Goal: Task Accomplishment & Management: Manage account settings

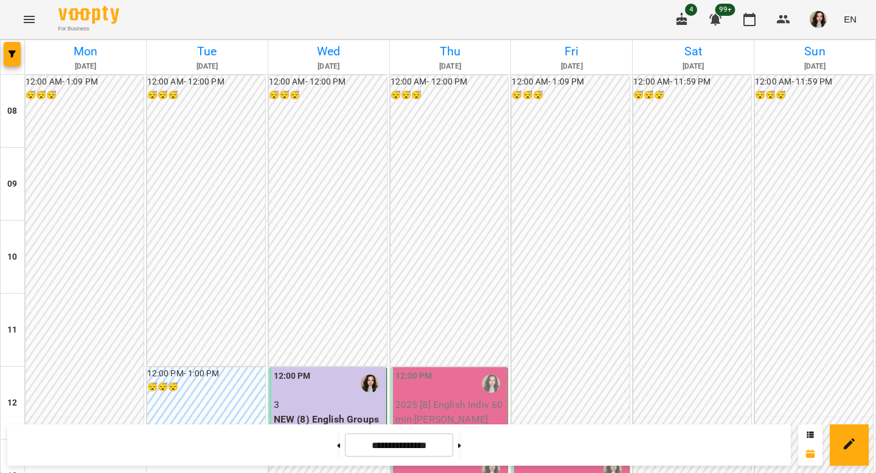
scroll to position [283, 0]
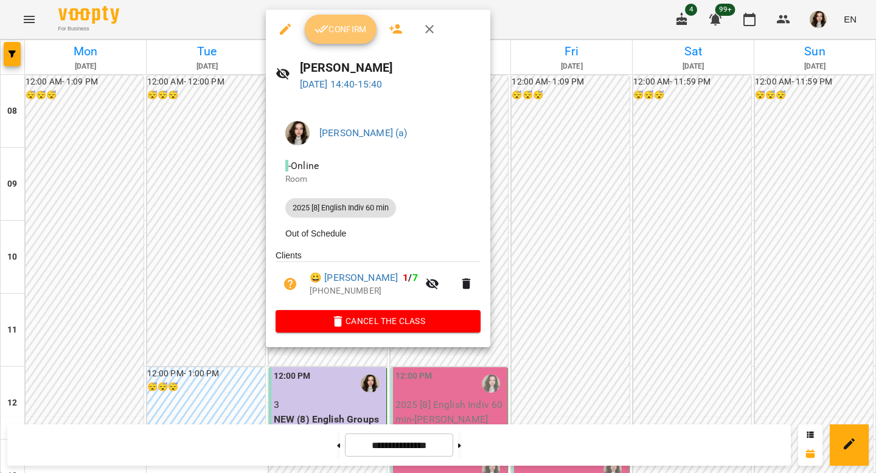
click at [334, 26] on span "Confirm" at bounding box center [341, 29] width 52 height 15
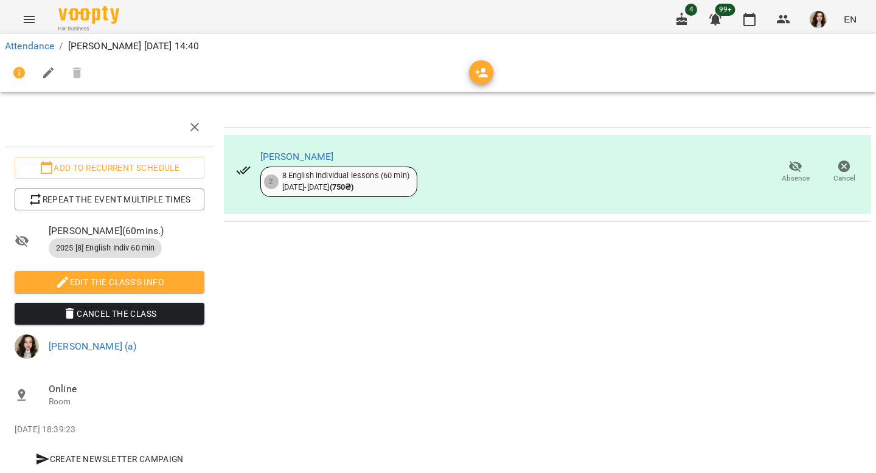
click at [684, 21] on icon "button" at bounding box center [682, 19] width 15 height 15
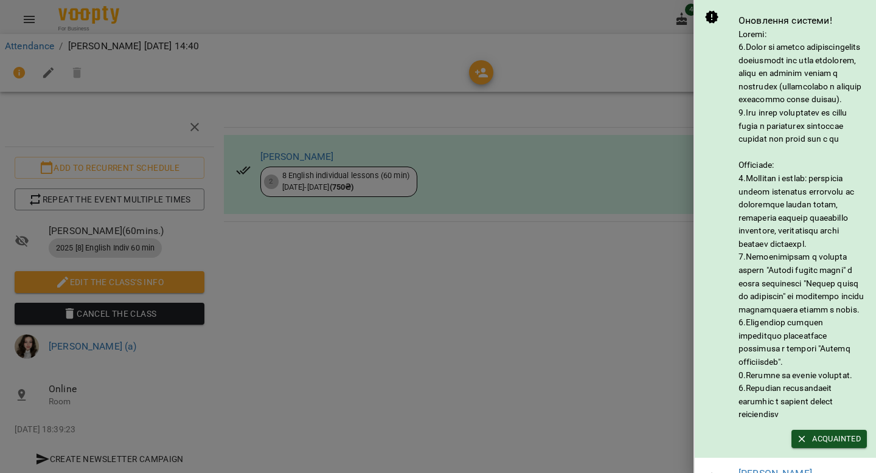
click at [637, 18] on div at bounding box center [438, 236] width 876 height 473
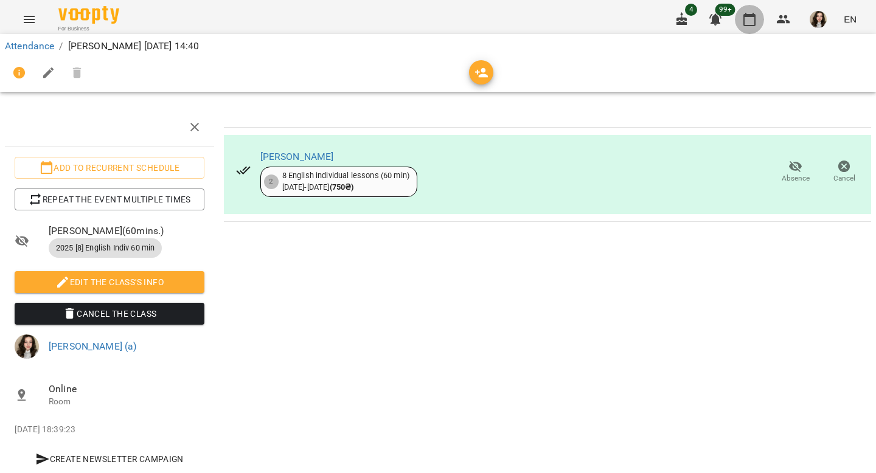
click at [753, 19] on icon "button" at bounding box center [749, 19] width 15 height 15
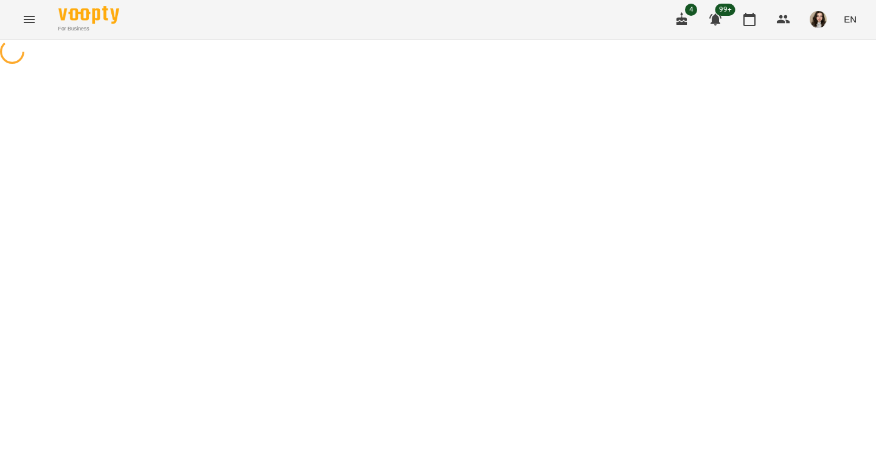
click at [686, 23] on icon "button" at bounding box center [682, 18] width 11 height 13
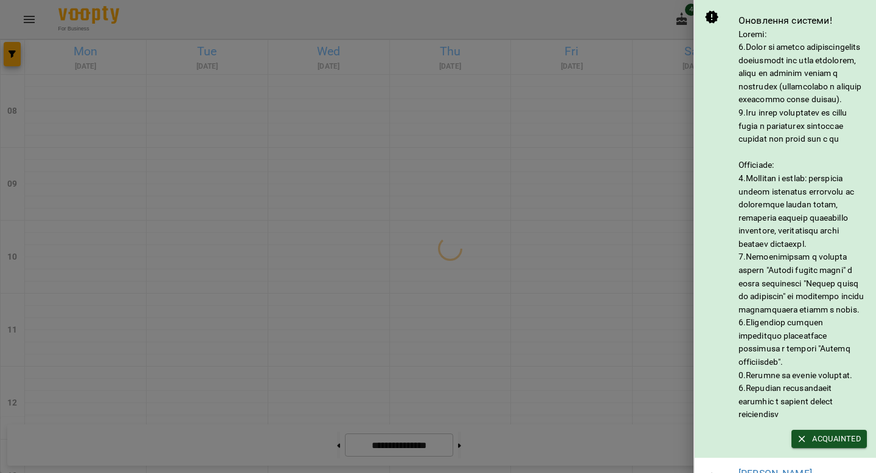
scroll to position [226, 0]
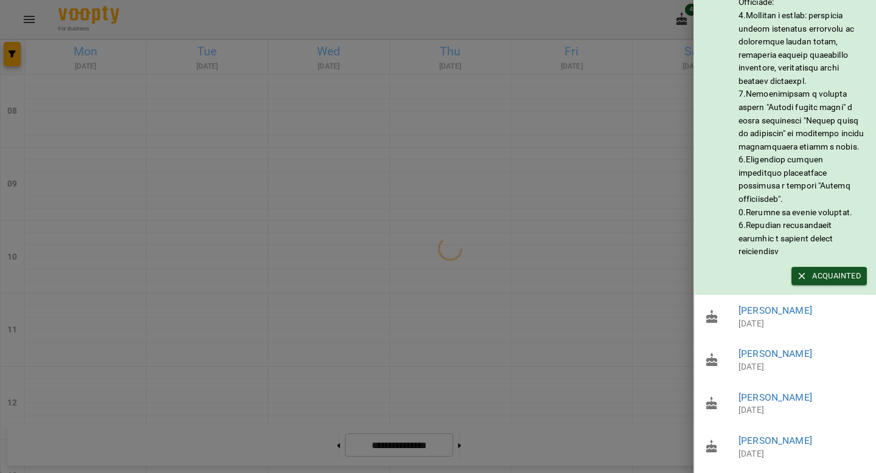
click at [584, 300] on div at bounding box center [438, 236] width 876 height 473
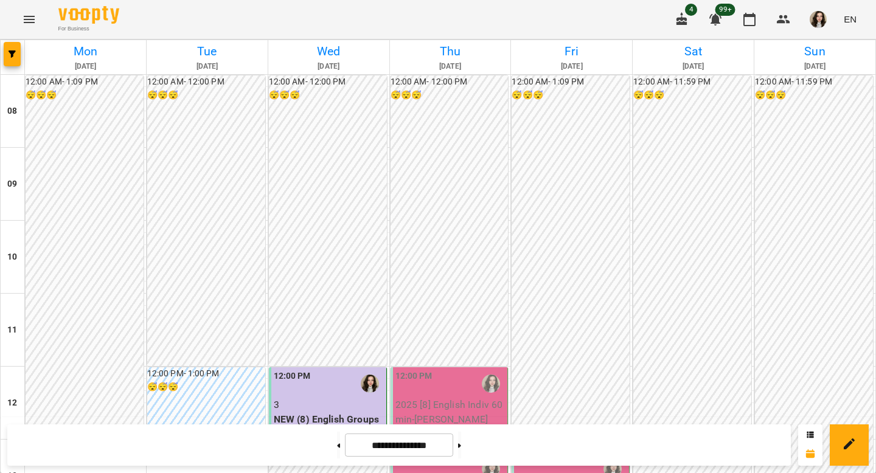
scroll to position [354, 0]
click at [461, 446] on button at bounding box center [459, 445] width 3 height 27
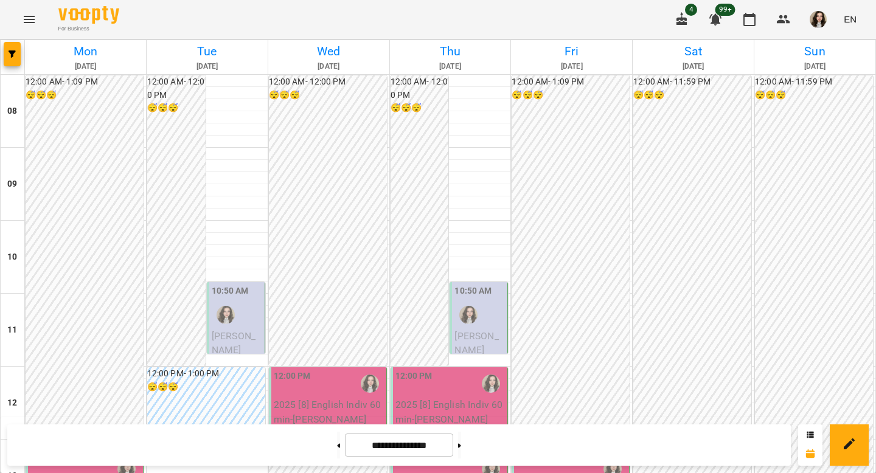
scroll to position [228, 0]
click at [461, 445] on button at bounding box center [459, 445] width 3 height 27
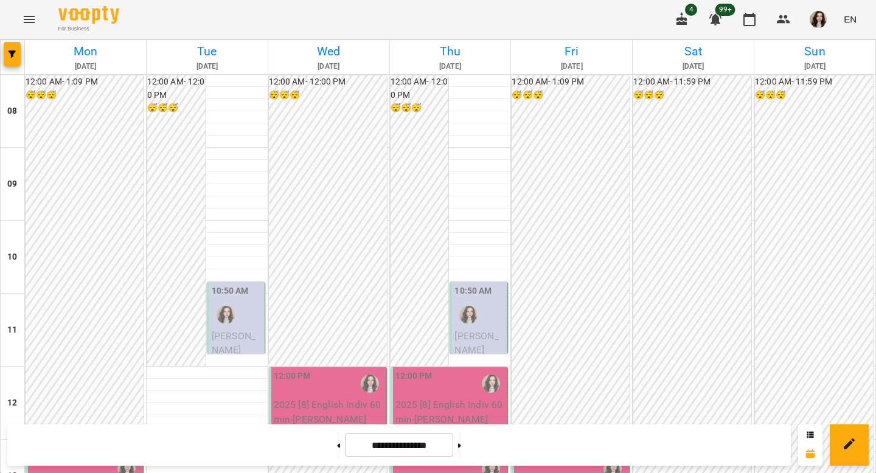
scroll to position [256, 0]
click at [337, 452] on button at bounding box center [338, 445] width 3 height 27
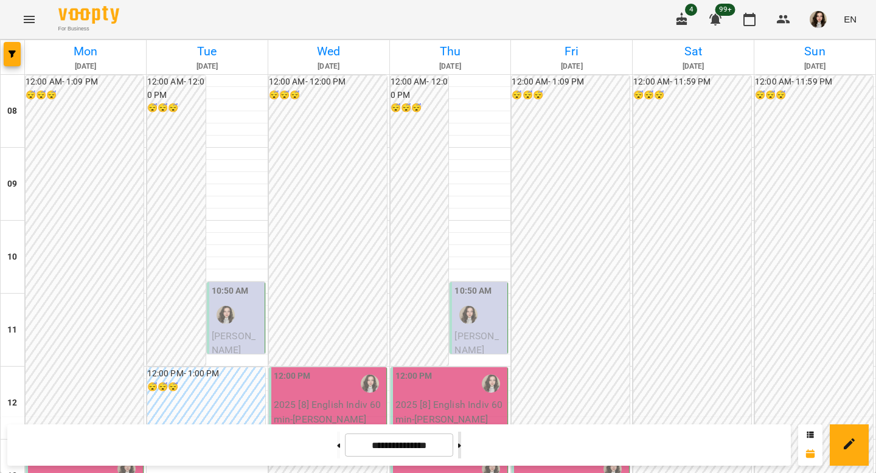
click at [461, 448] on button at bounding box center [459, 445] width 3 height 27
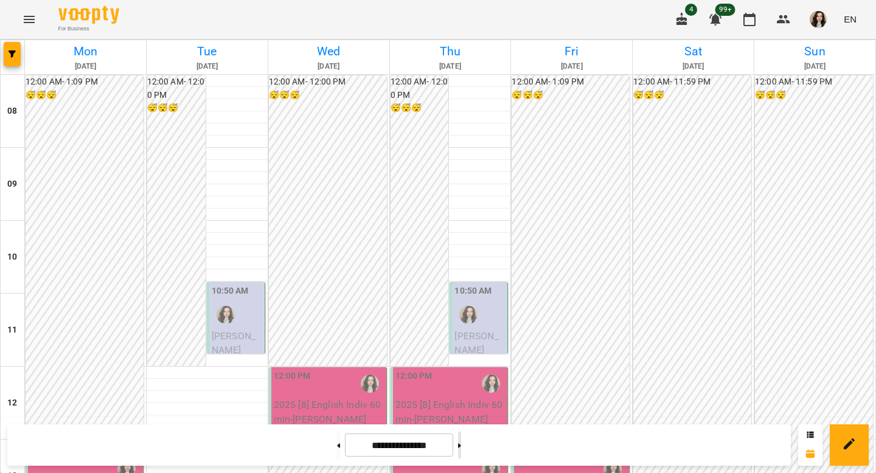
click at [461, 448] on icon at bounding box center [459, 446] width 3 height 5
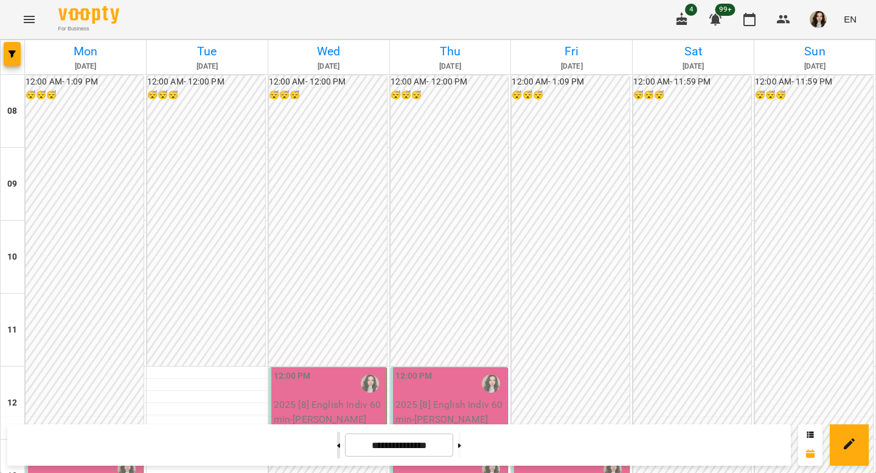
click at [337, 447] on button at bounding box center [338, 445] width 3 height 27
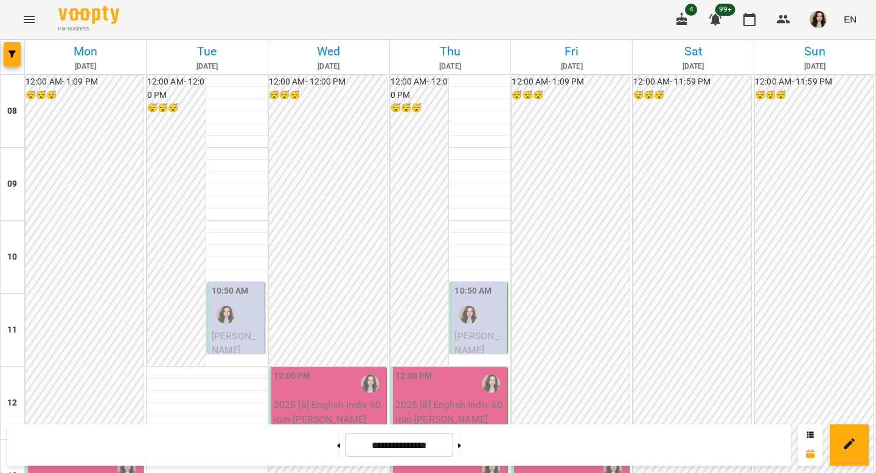
scroll to position [241, 0]
click at [337, 446] on icon at bounding box center [338, 446] width 3 height 5
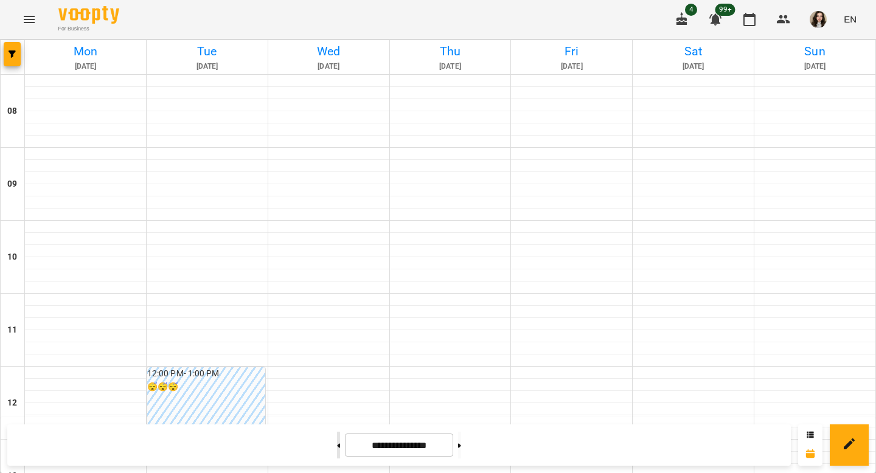
click at [337, 446] on icon at bounding box center [338, 446] width 3 height 5
type input "**********"
